Goal: Book appointment/travel/reservation

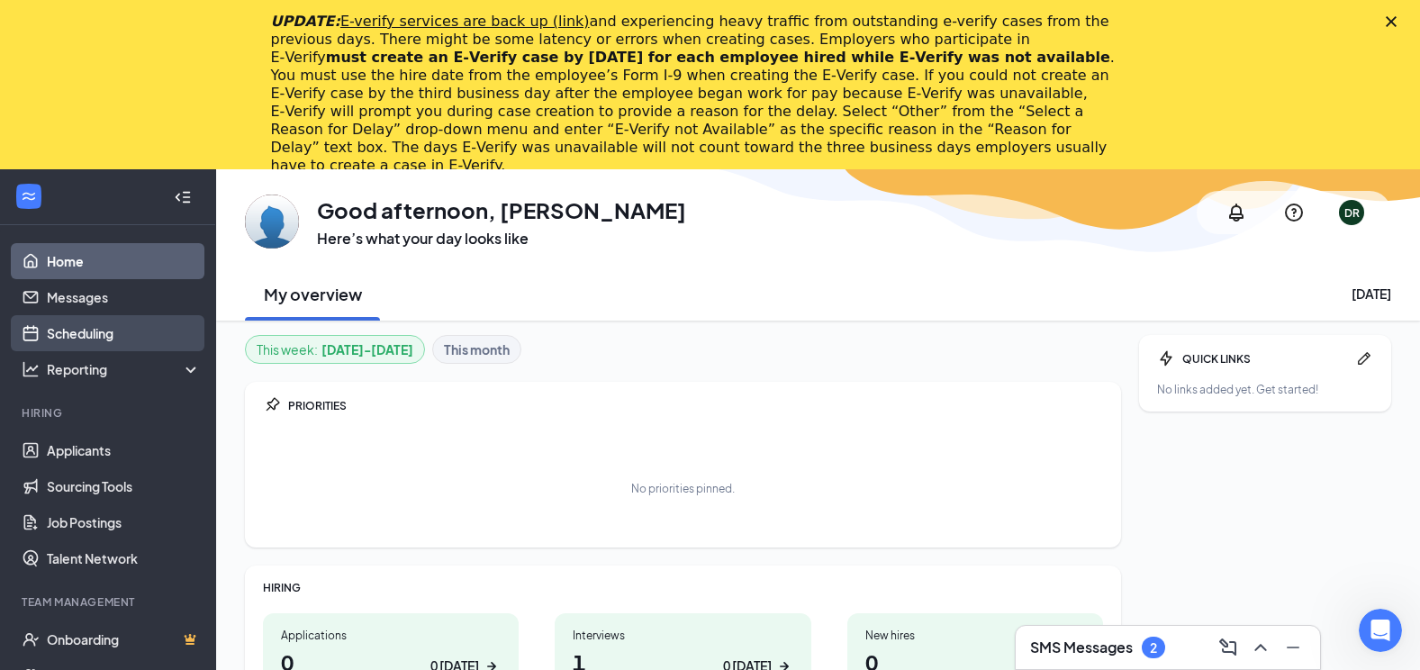
click at [72, 332] on link "Scheduling" at bounding box center [124, 333] width 154 height 36
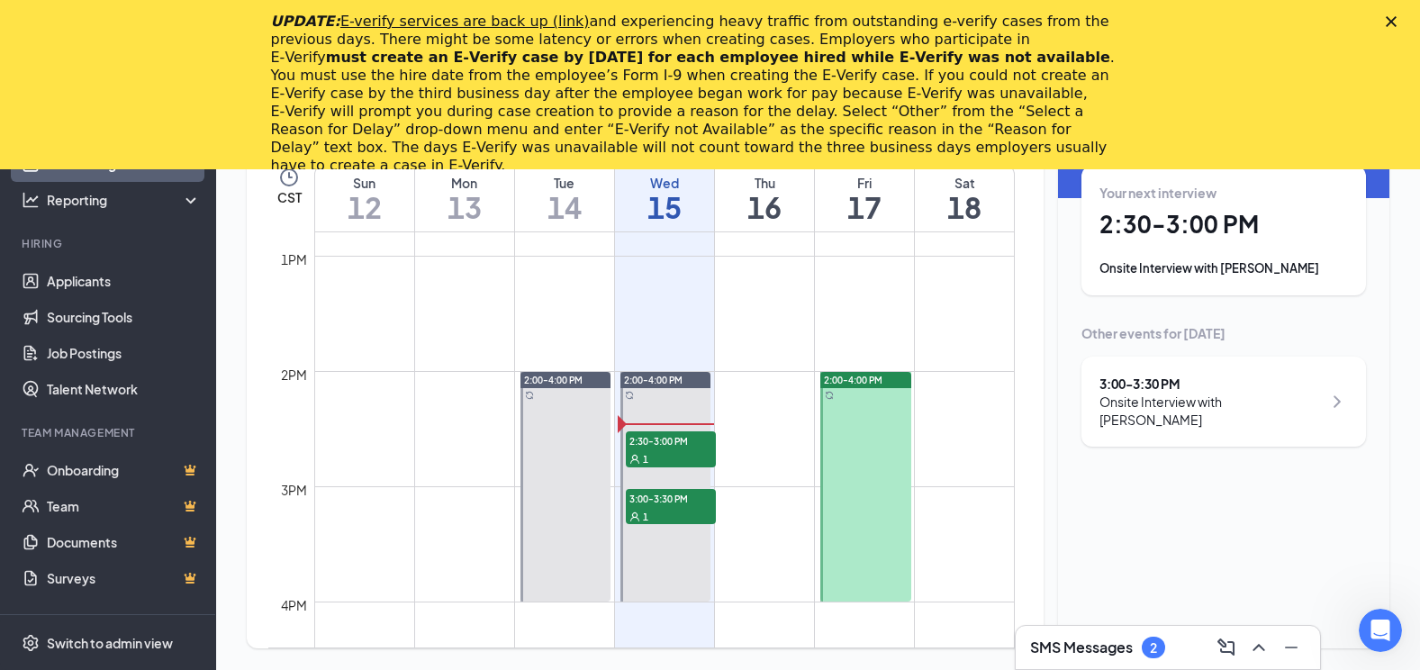
scroll to position [1515, 0]
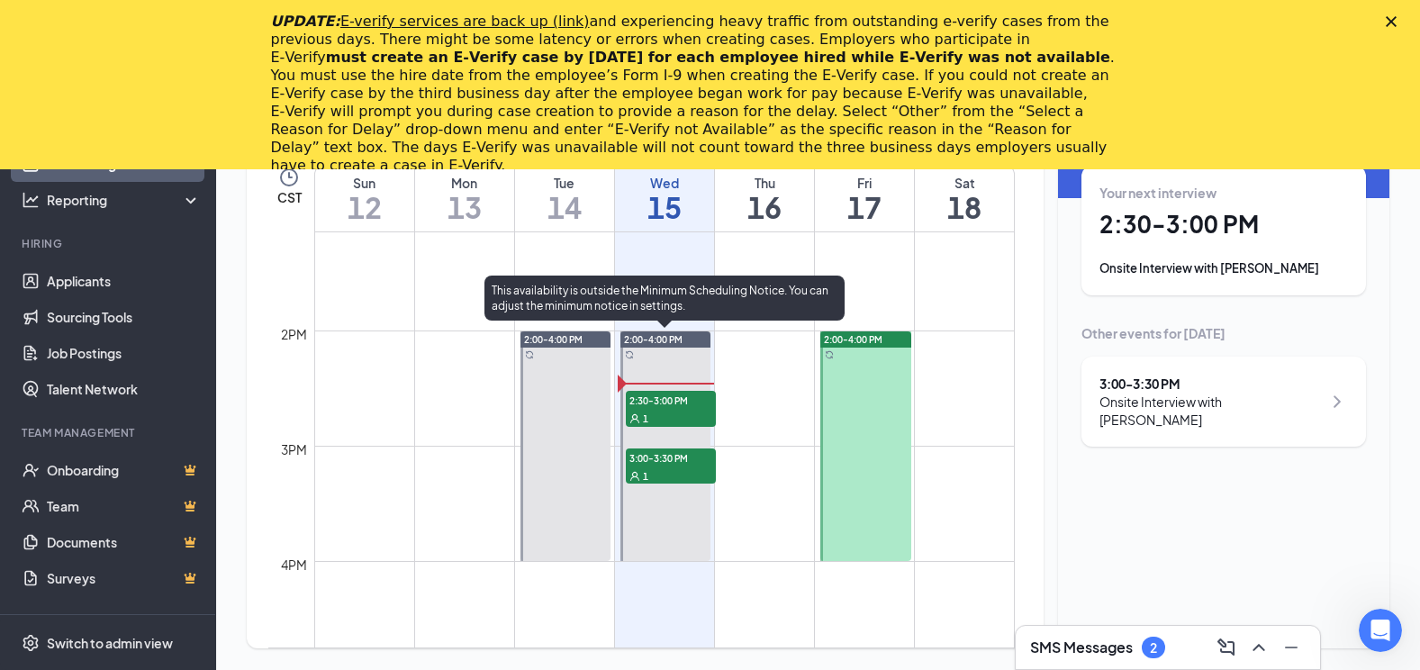
click at [701, 461] on span "3:00-3:30 PM" at bounding box center [671, 457] width 90 height 18
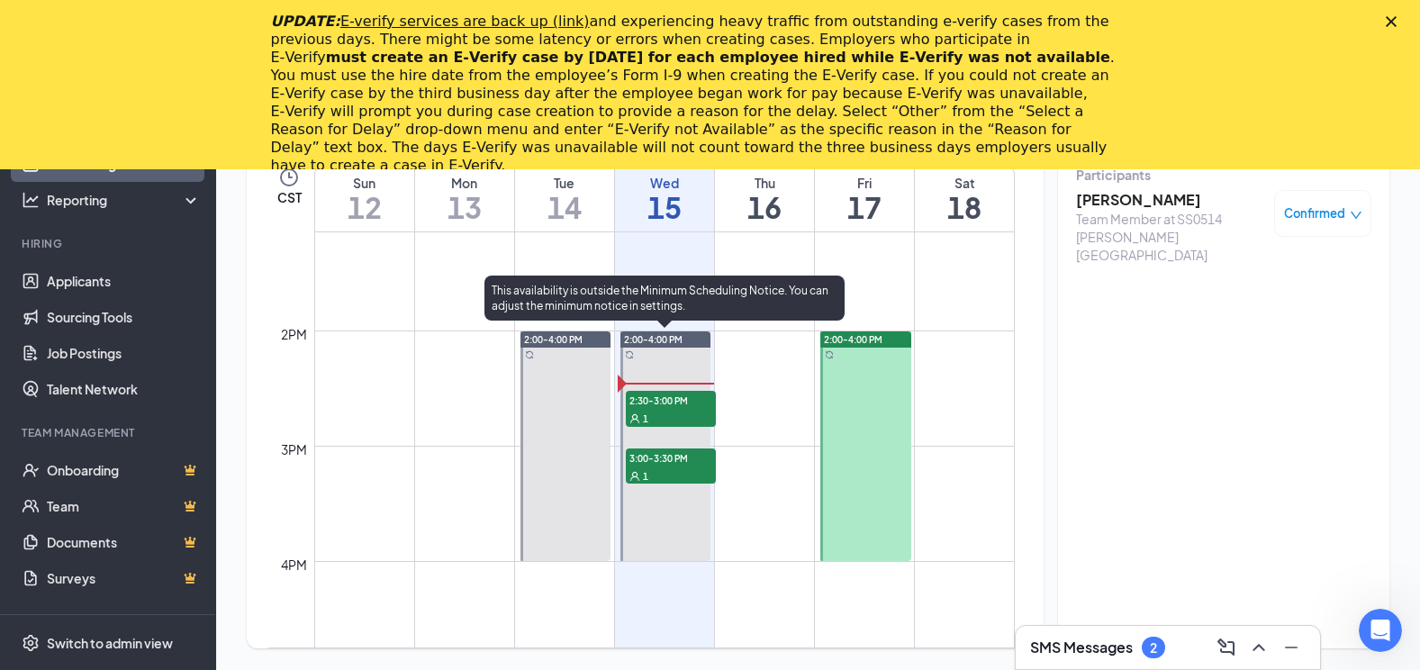
click at [680, 402] on span "2:30-3:00 PM" at bounding box center [671, 400] width 90 height 18
click at [670, 464] on span "3:00-3:30 PM" at bounding box center [671, 457] width 90 height 18
click at [664, 401] on span "2:30-3:00 PM" at bounding box center [671, 400] width 90 height 18
